Goal: Task Accomplishment & Management: Manage account settings

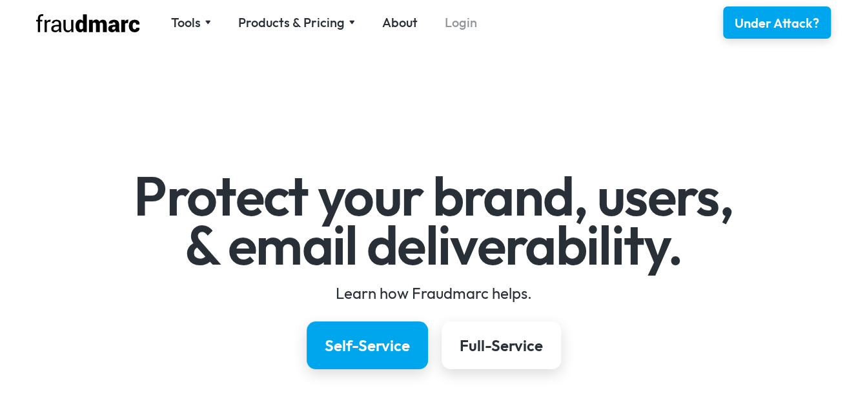
click at [456, 27] on link "Login" at bounding box center [461, 23] width 32 height 18
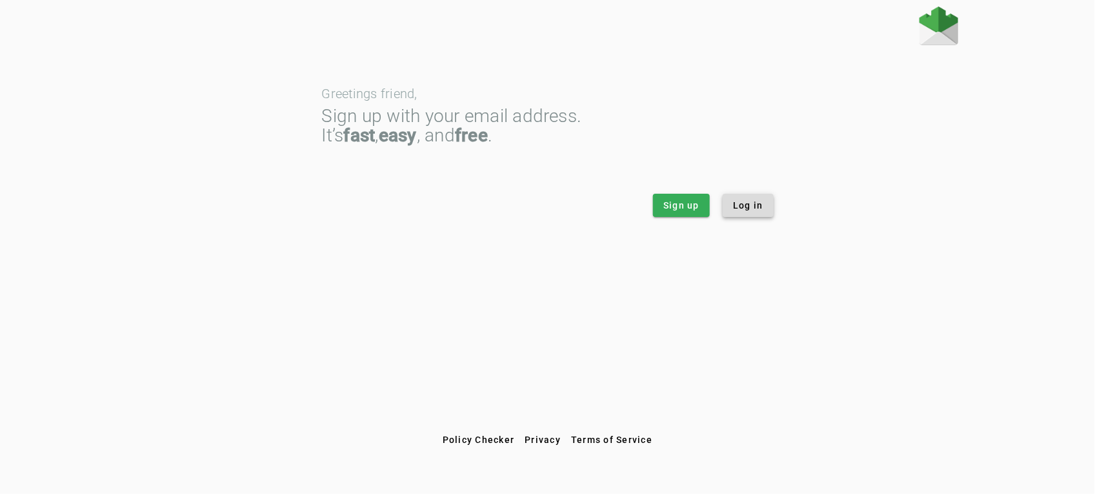
click at [749, 208] on span "Log in" at bounding box center [748, 205] width 30 height 13
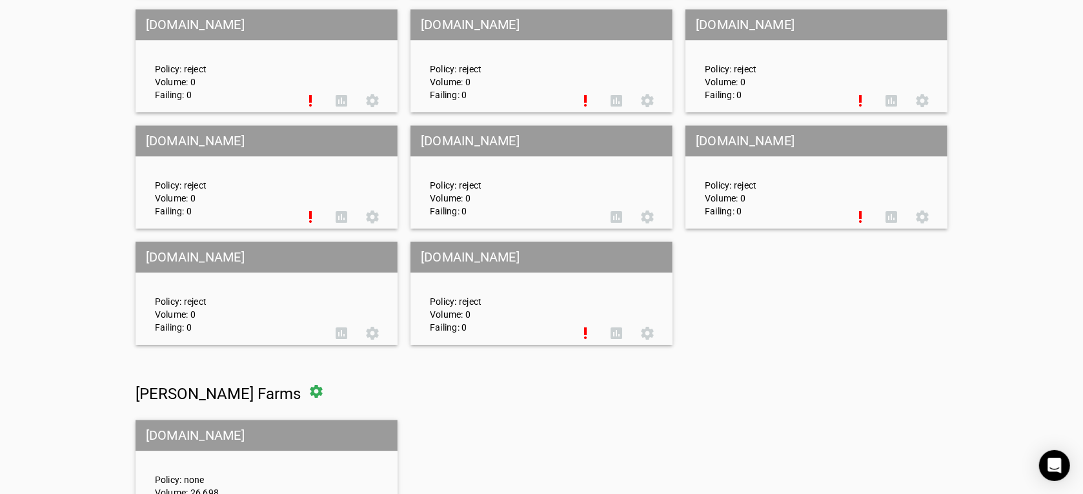
scroll to position [5723, 0]
